Goal: Information Seeking & Learning: Learn about a topic

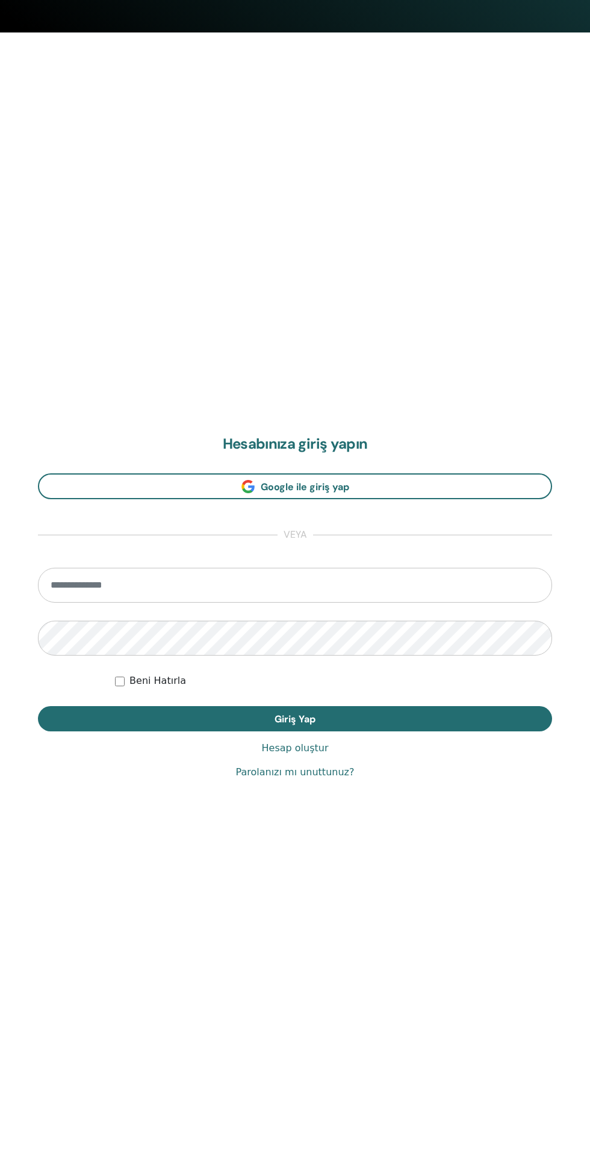
scroll to position [1150, 0]
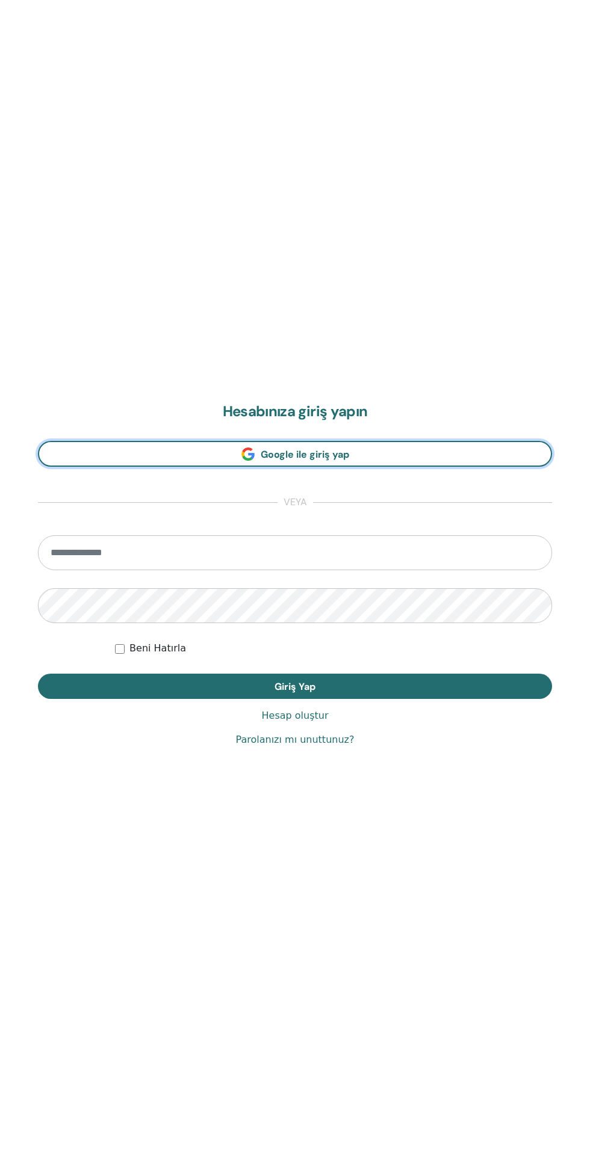
click at [379, 449] on link "Google ile giriş yap" at bounding box center [295, 454] width 514 height 26
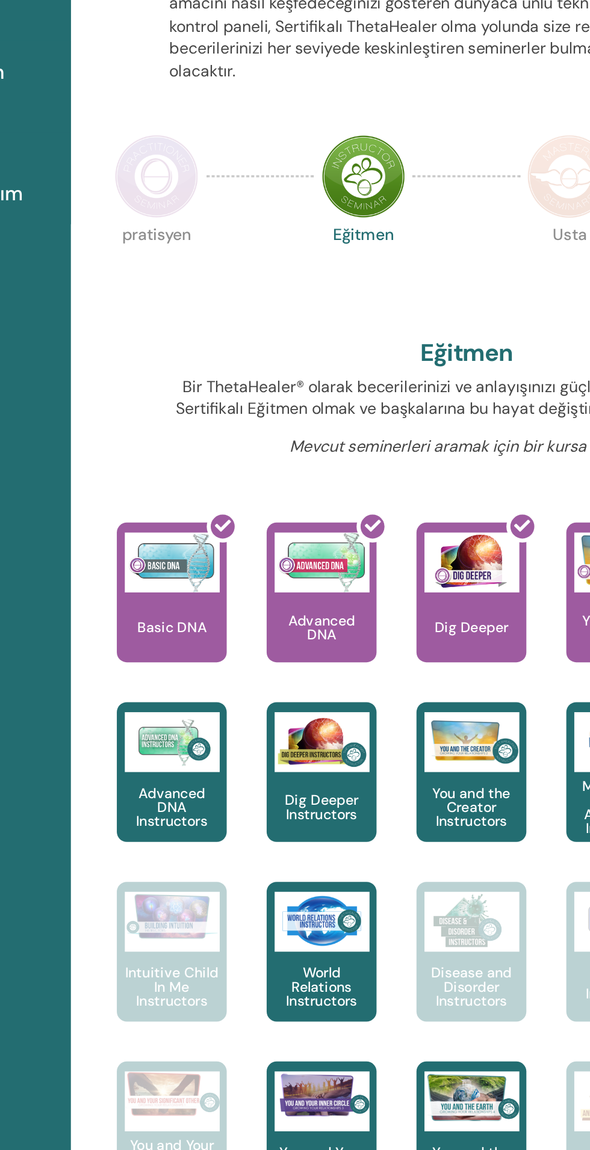
scroll to position [1, 0]
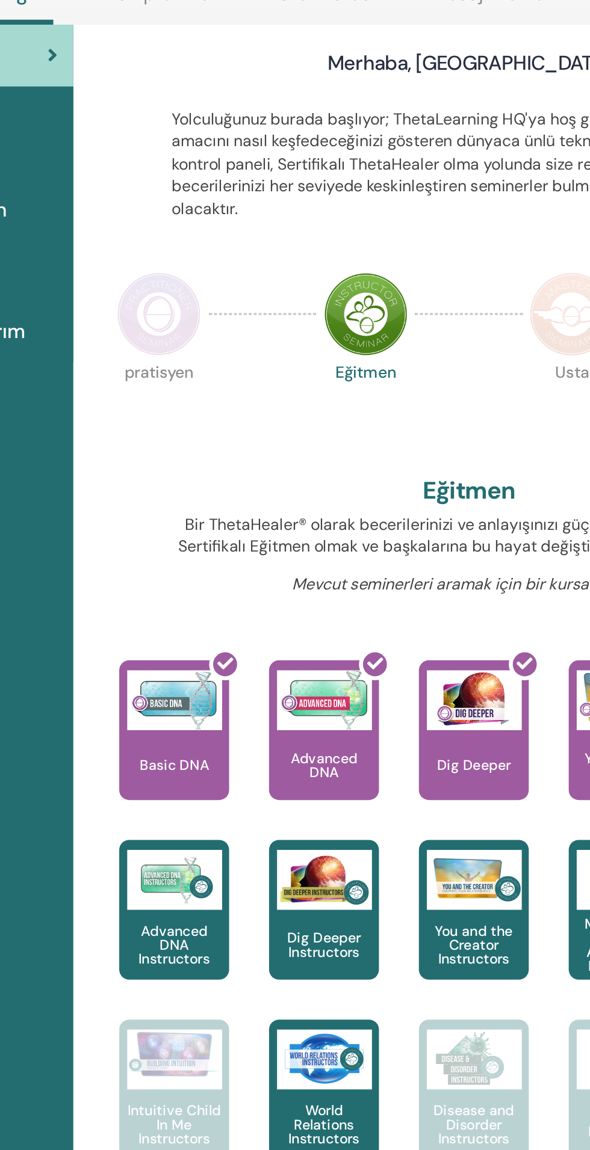
click at [245, 312] on img at bounding box center [232, 306] width 51 height 51
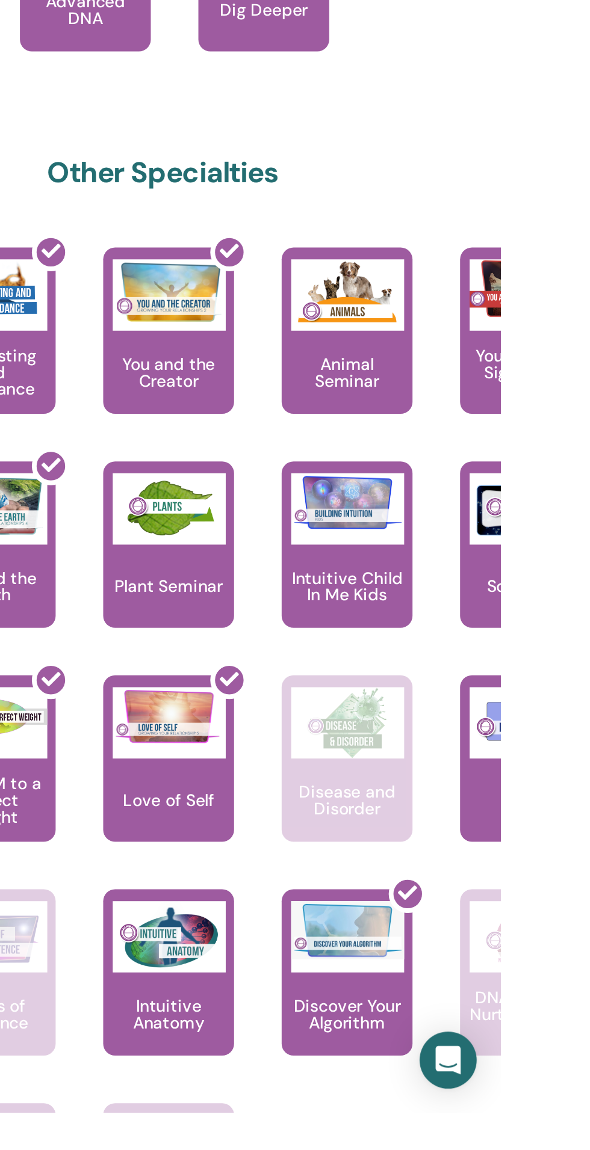
click at [421, 872] on div "Plant Seminar" at bounding box center [422, 863] width 66 height 84
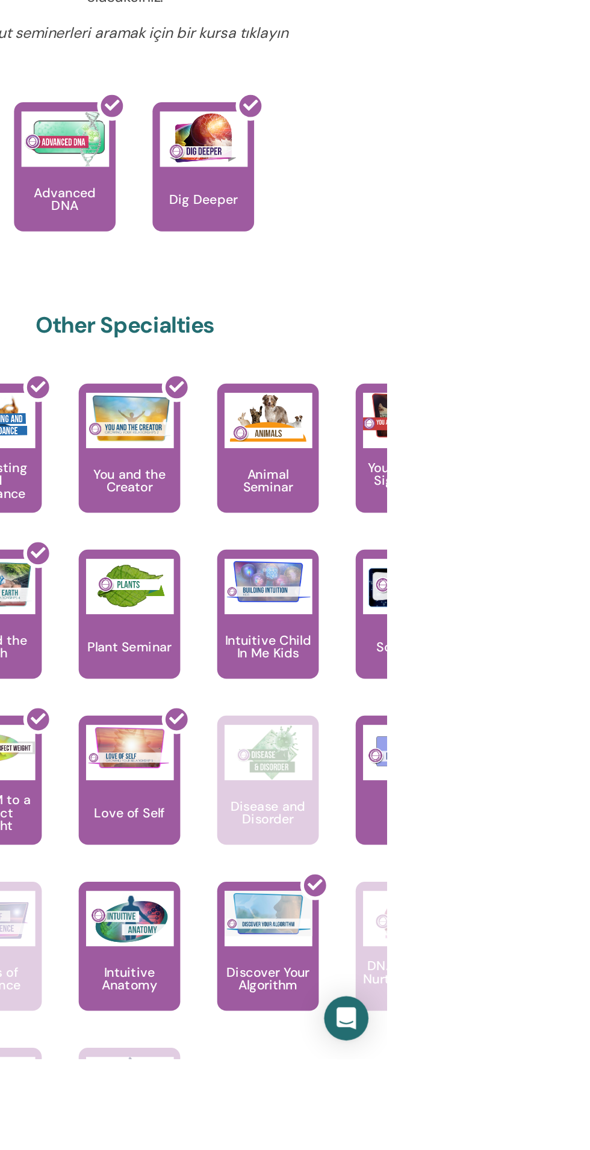
scroll to position [2, 0]
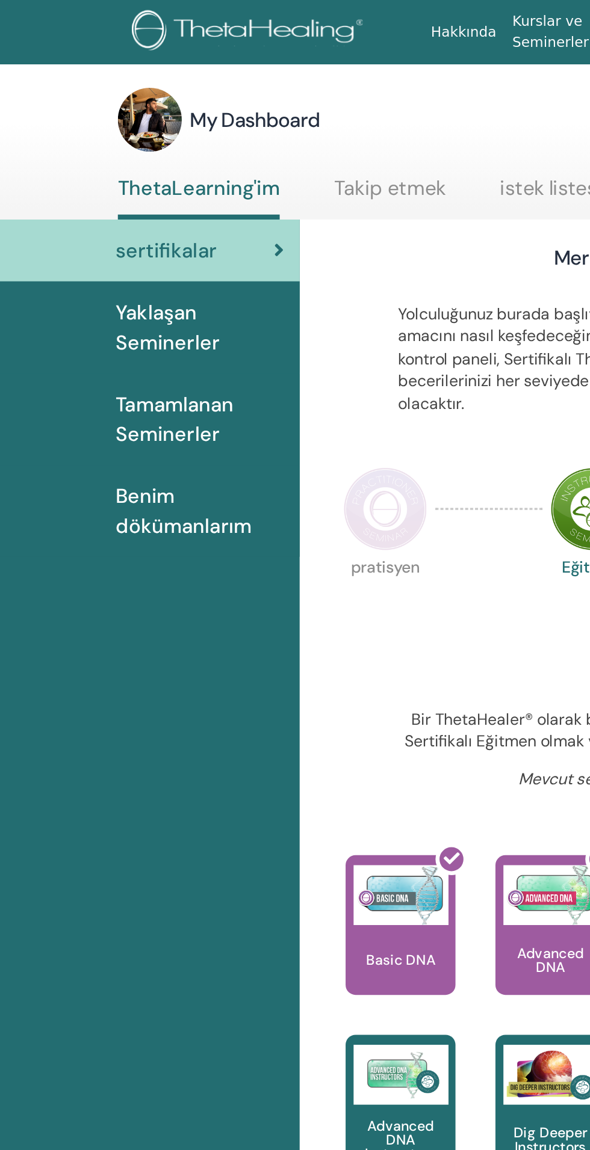
click at [107, 219] on link "Yaklaşan Seminerler" at bounding box center [90, 197] width 180 height 55
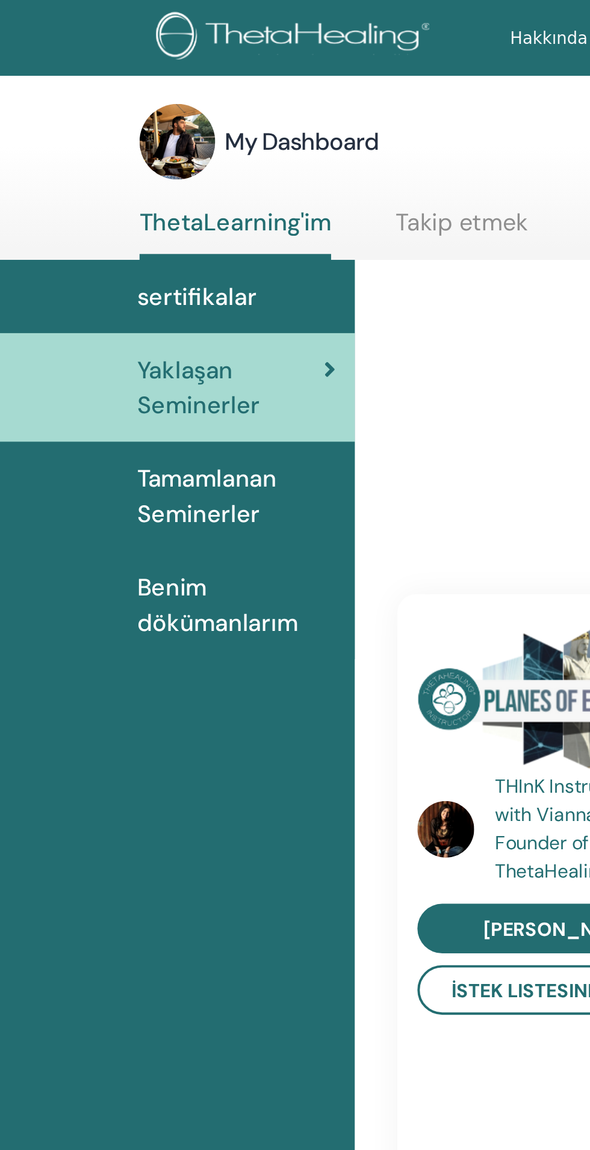
click at [120, 140] on link "sertifikalar" at bounding box center [90, 150] width 180 height 37
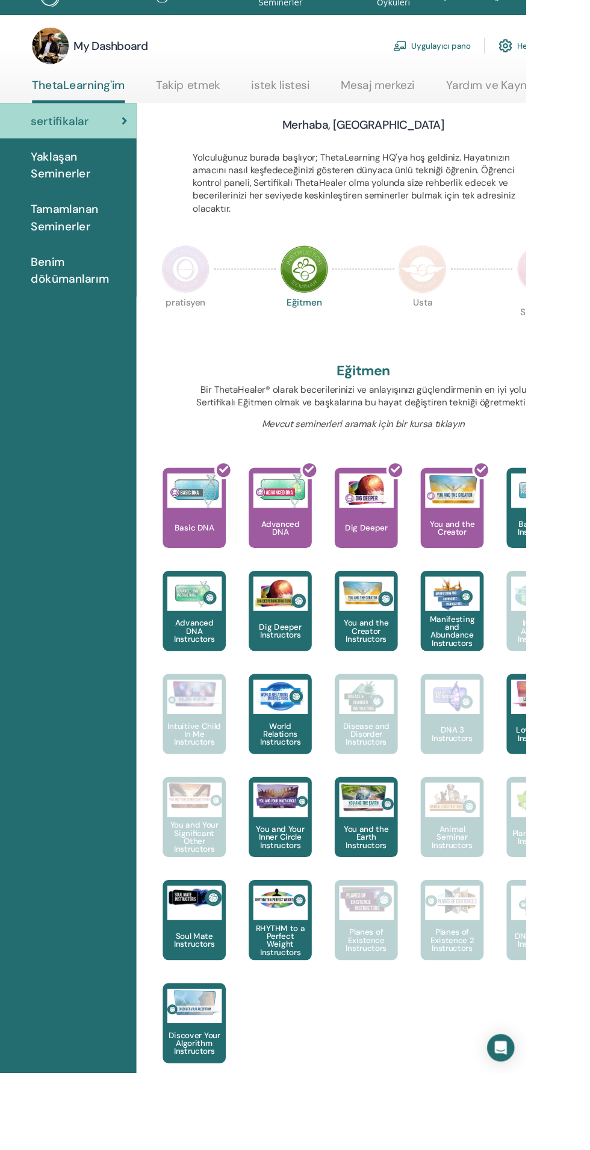
scroll to position [1, 0]
click at [234, 318] on img at bounding box center [232, 305] width 51 height 51
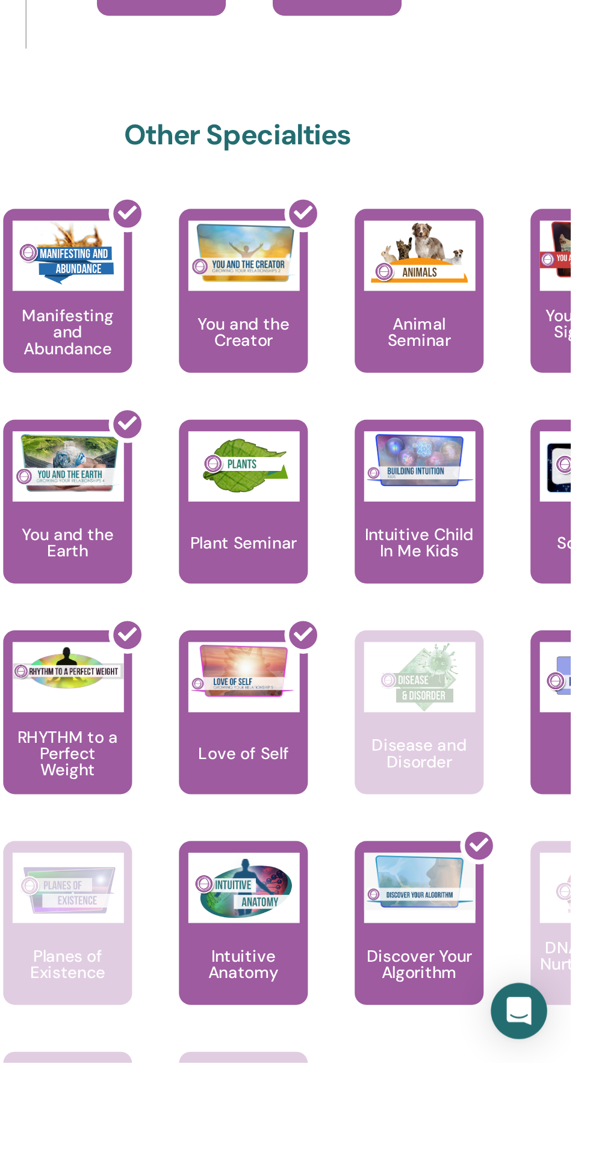
scroll to position [1, 0]
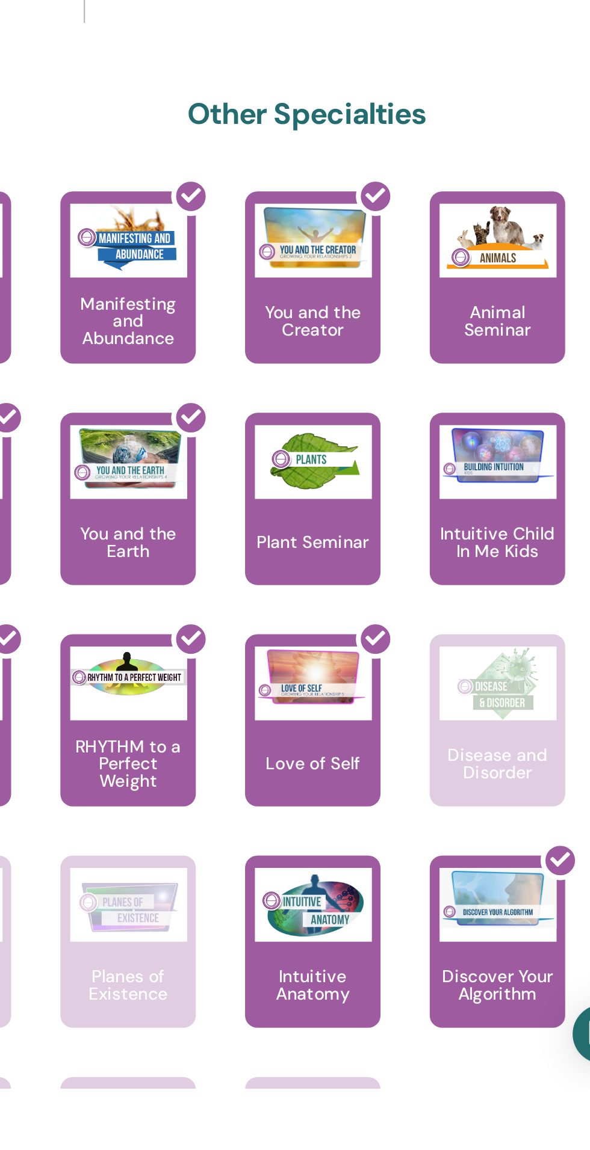
click at [422, 880] on p "Plant Seminar" at bounding box center [422, 883] width 64 height 8
